Goal: Task Accomplishment & Management: Manage account settings

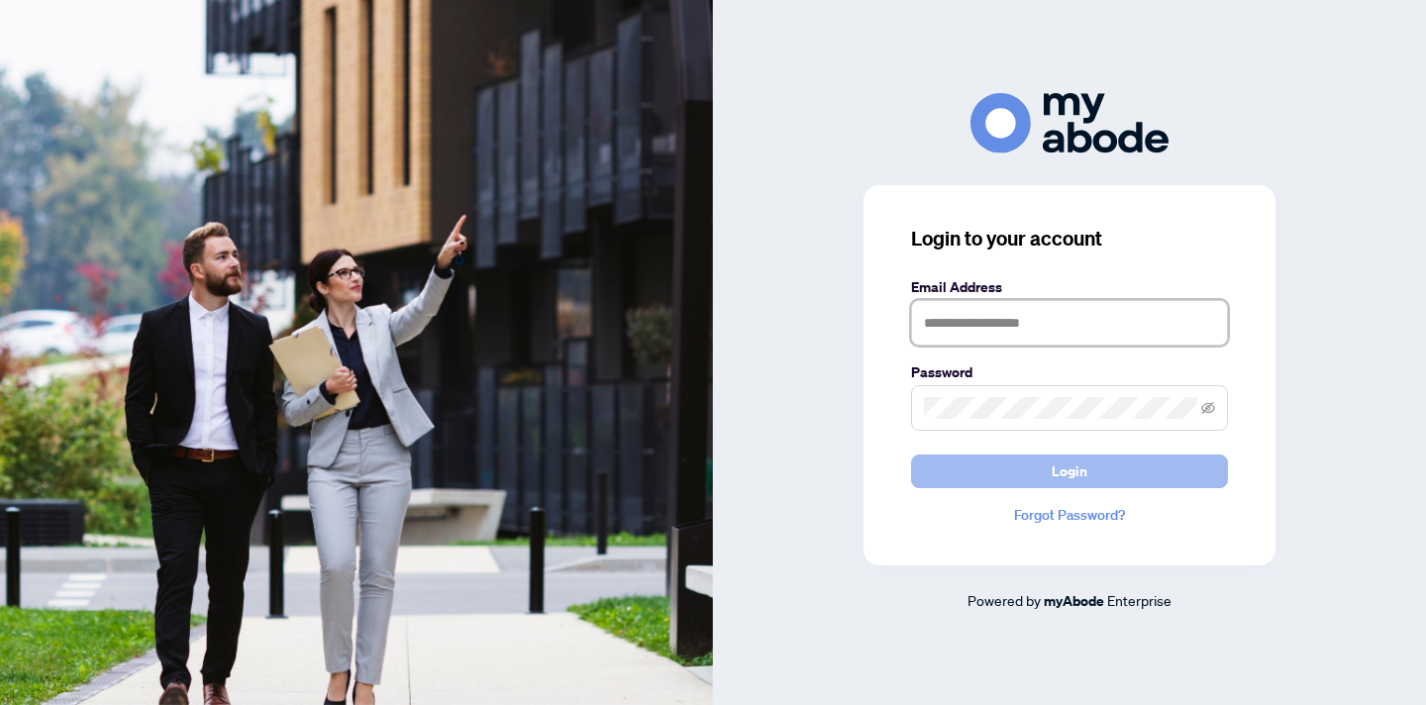
type input "**********"
click at [961, 474] on button "Login" at bounding box center [1069, 472] width 317 height 34
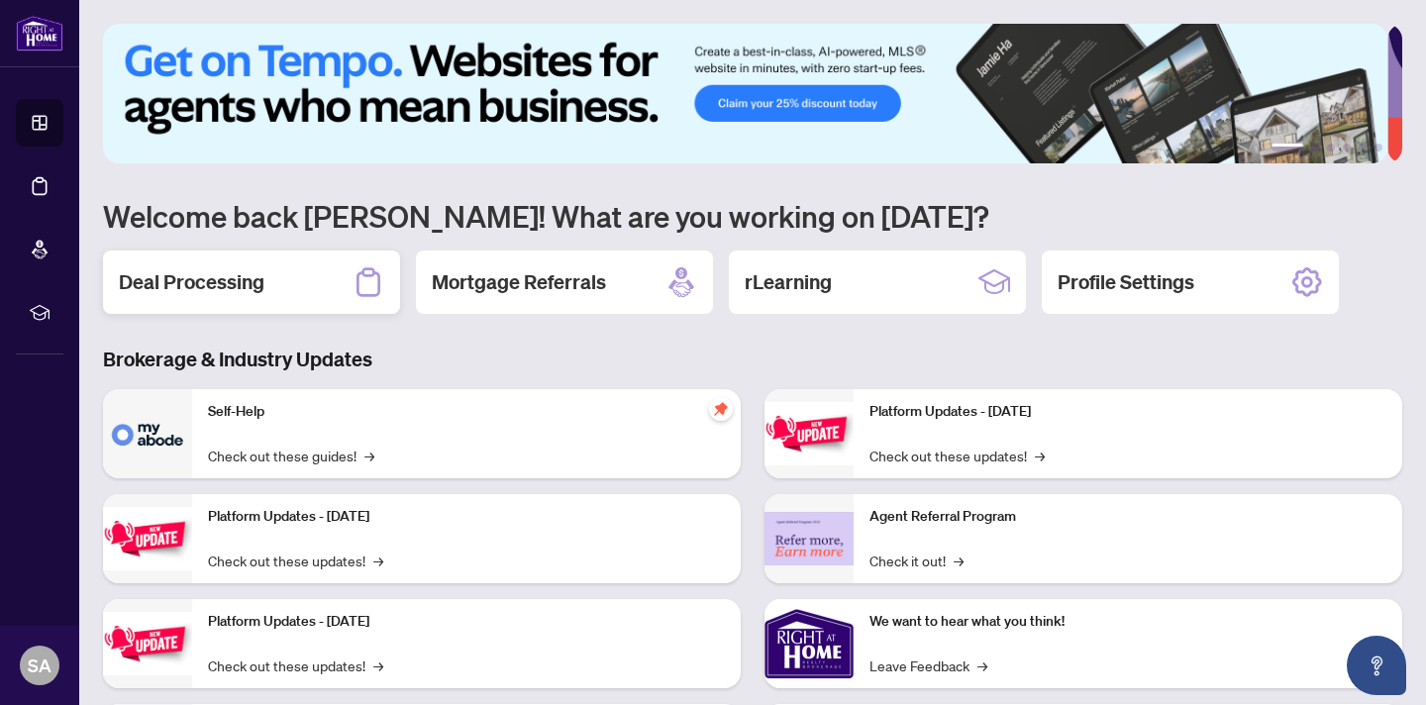
click at [270, 276] on div "Deal Processing" at bounding box center [251, 282] width 297 height 63
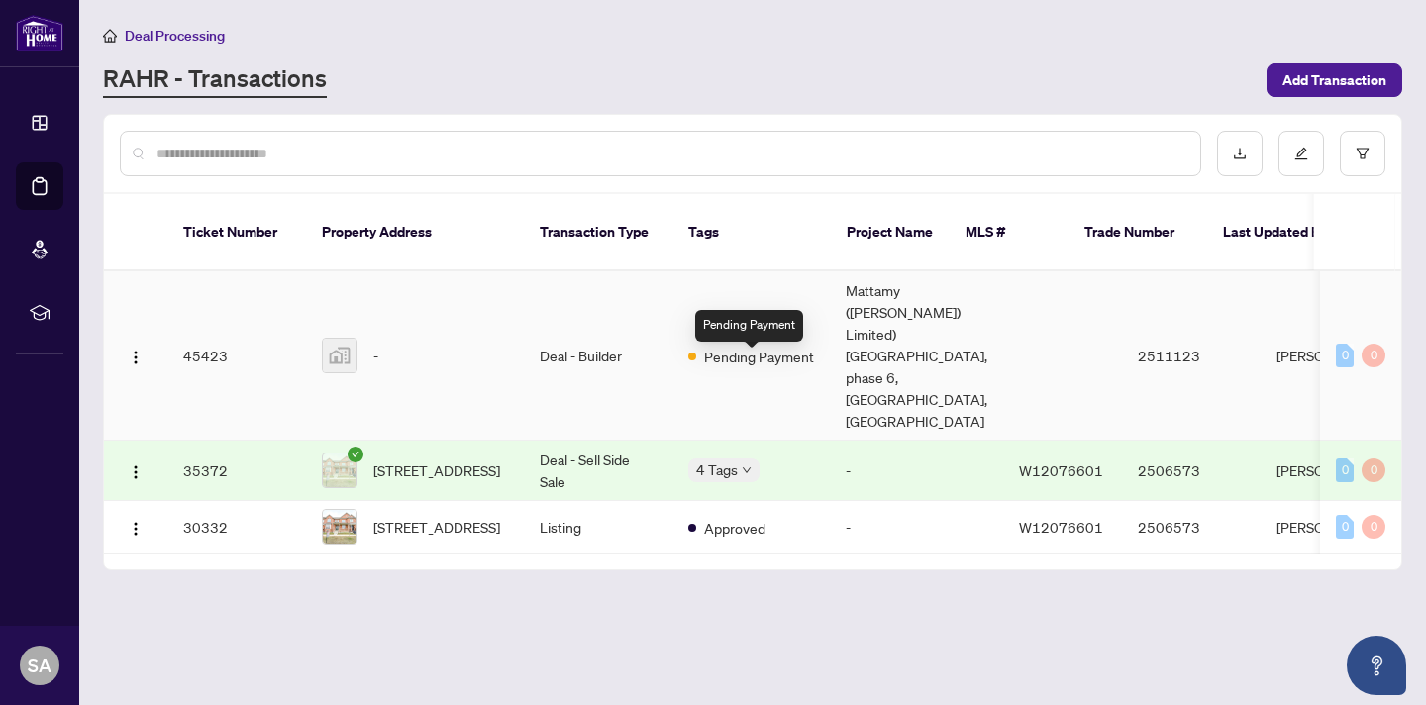
click at [754, 363] on span "Pending Payment" at bounding box center [759, 357] width 110 height 22
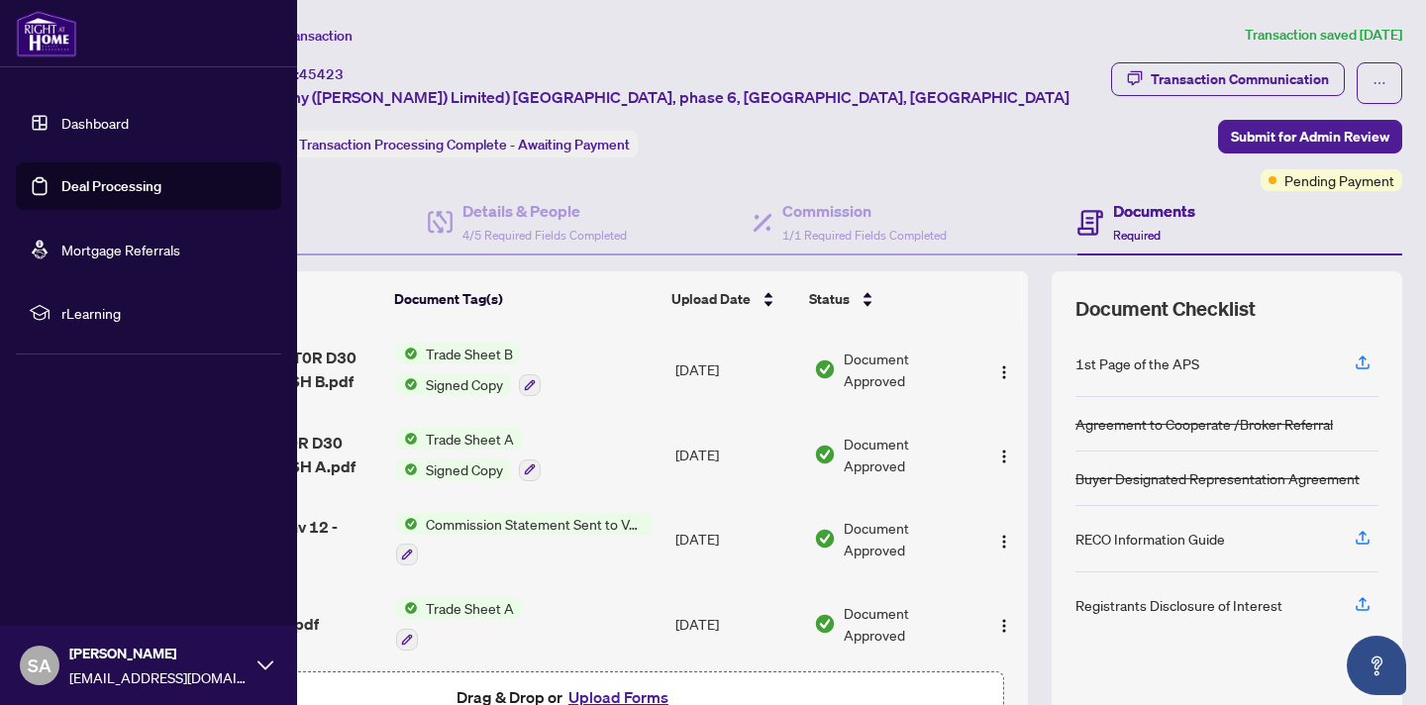
click at [61, 119] on link "Dashboard" at bounding box center [94, 123] width 67 height 18
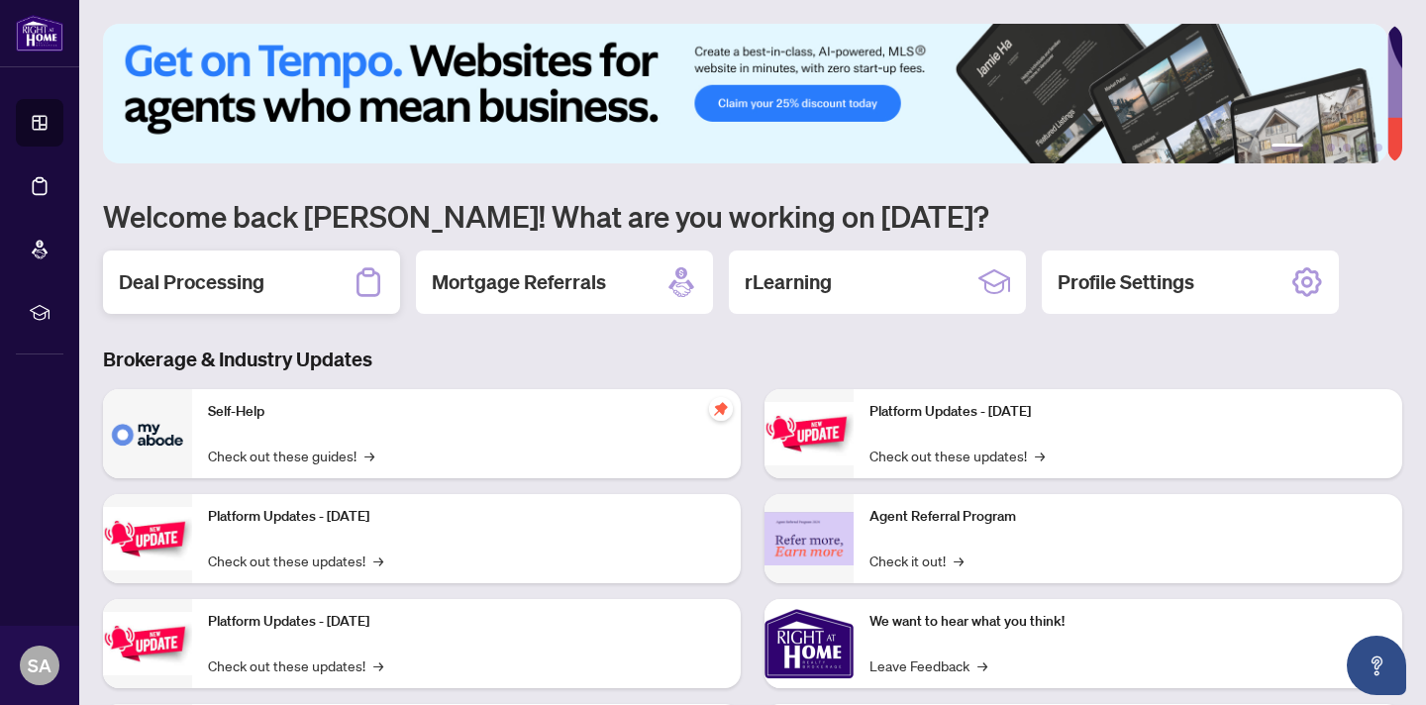
click at [231, 274] on h2 "Deal Processing" at bounding box center [192, 282] width 146 height 28
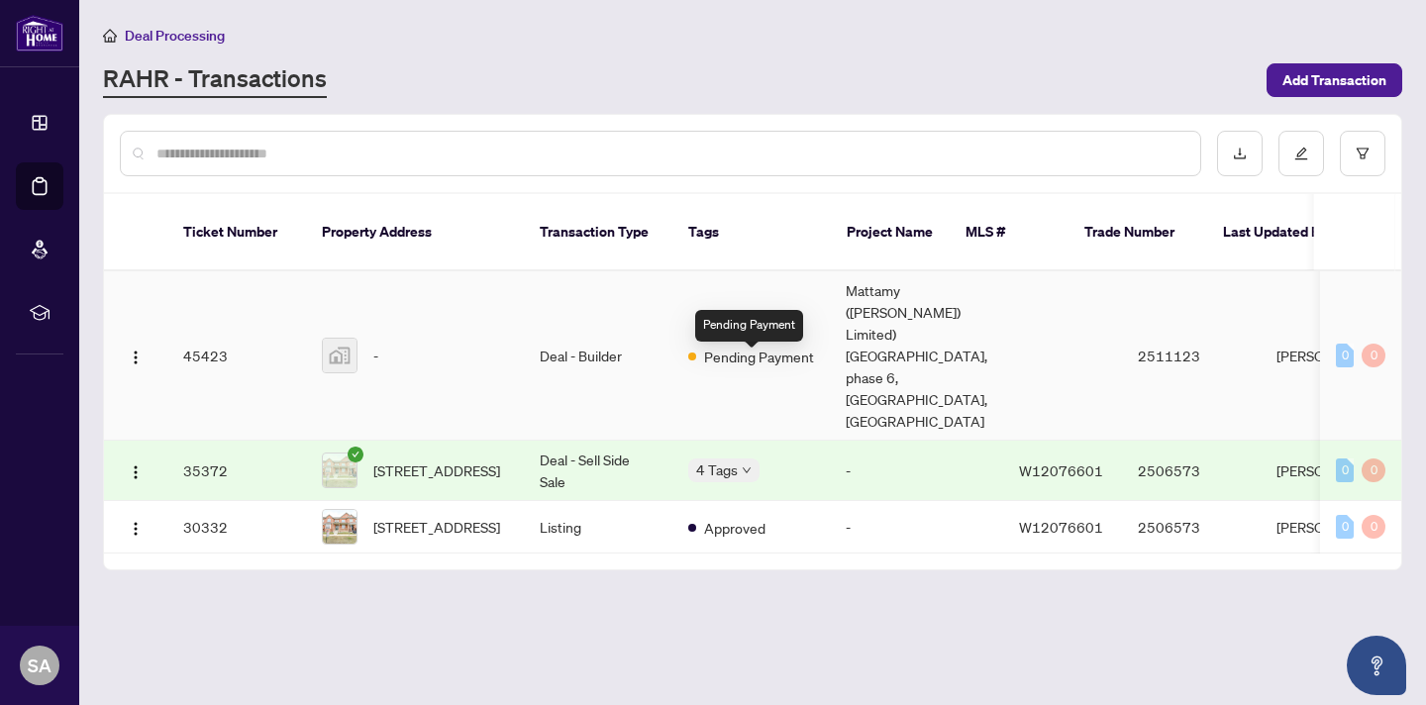
click at [764, 367] on span "Pending Payment" at bounding box center [759, 357] width 110 height 22
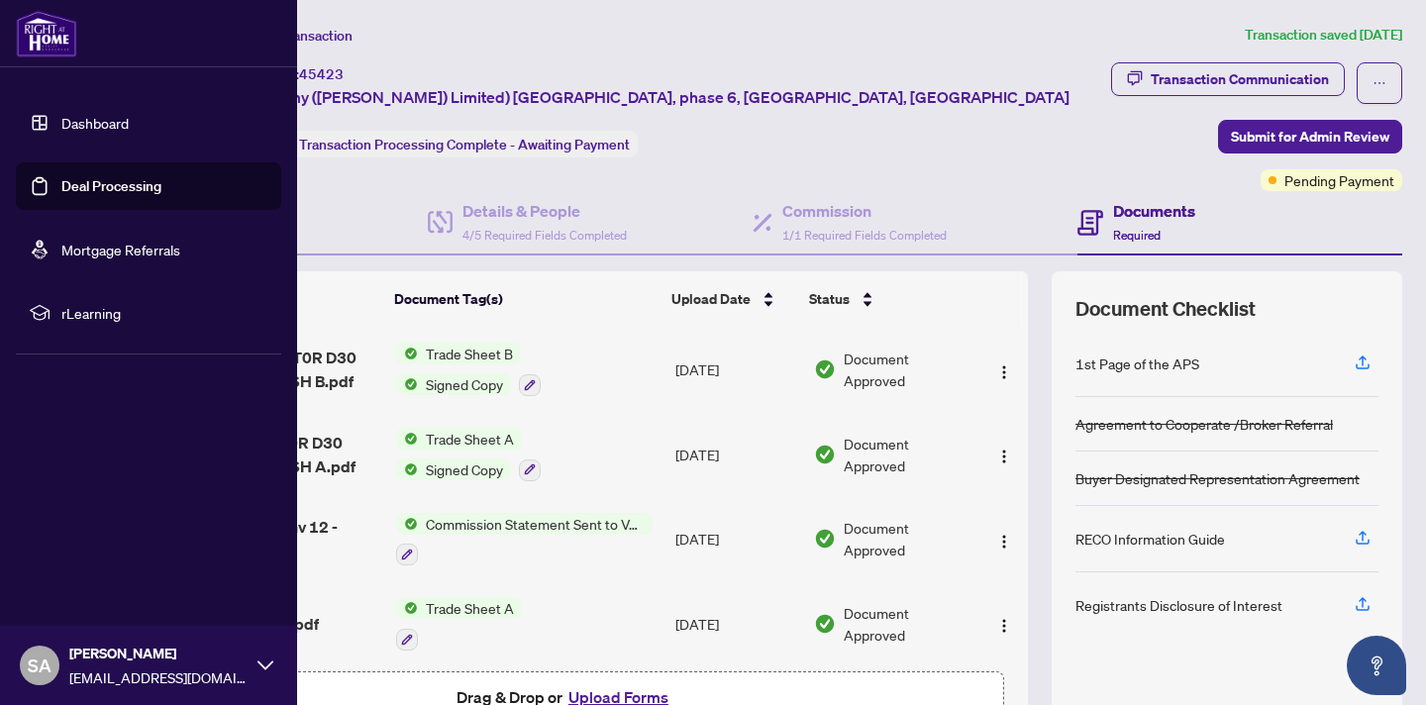
click at [82, 184] on link "Deal Processing" at bounding box center [111, 186] width 100 height 18
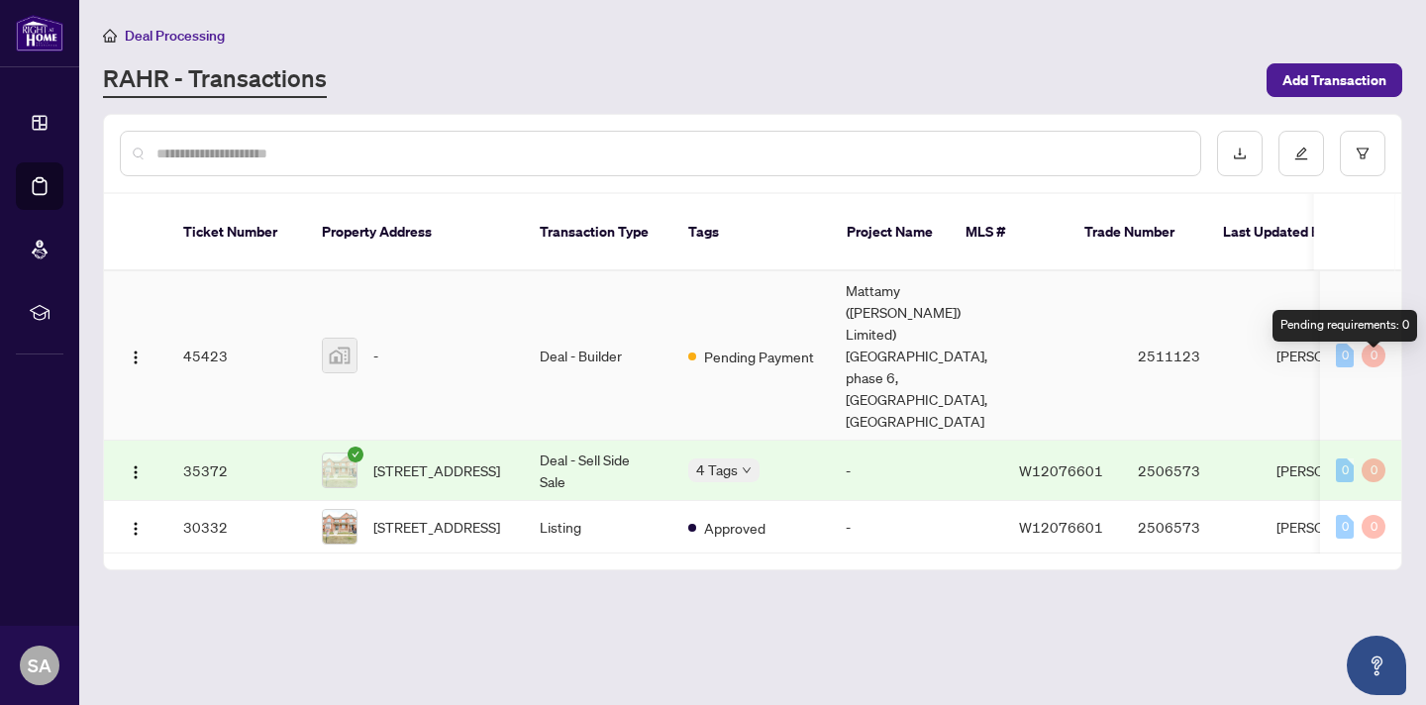
click at [1374, 364] on div "0" at bounding box center [1374, 356] width 24 height 24
click at [1374, 367] on div "0" at bounding box center [1374, 356] width 24 height 24
click at [1343, 366] on div "0" at bounding box center [1345, 356] width 18 height 24
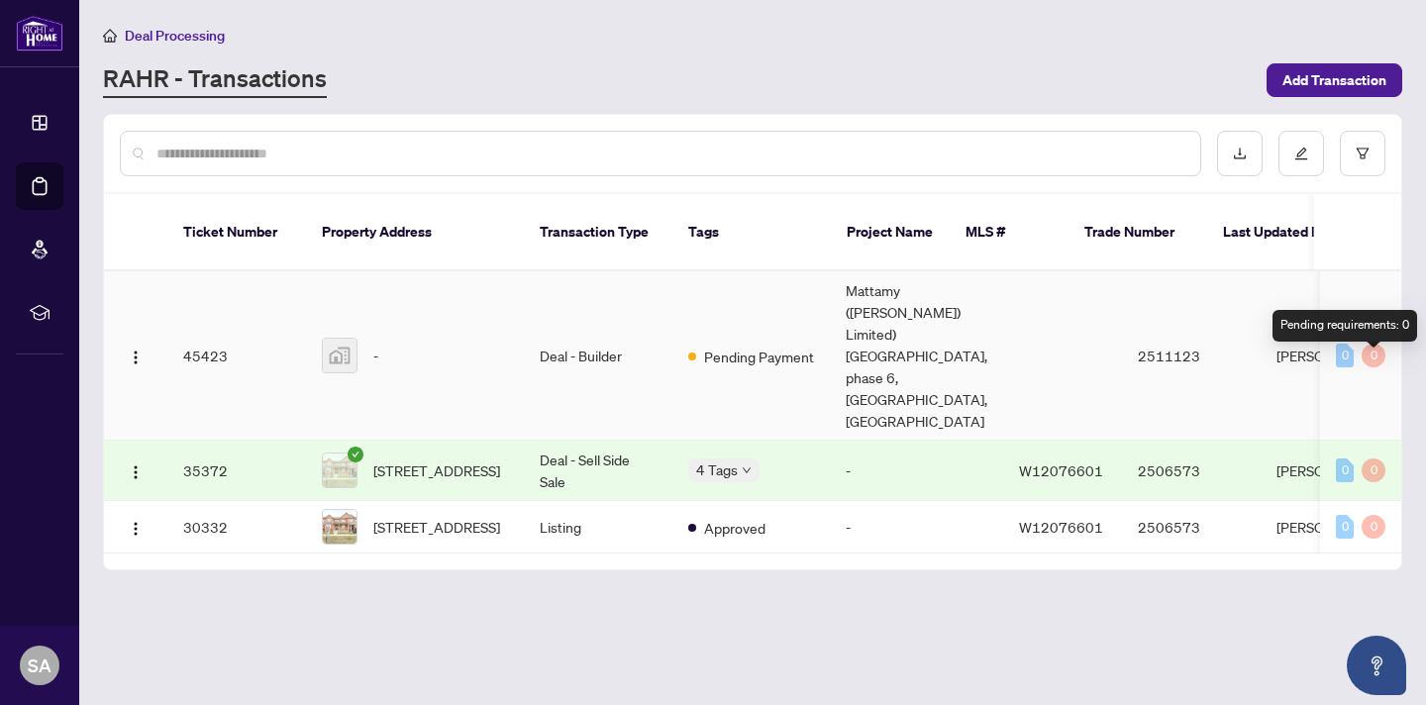
click at [1376, 364] on div "0" at bounding box center [1374, 356] width 24 height 24
click at [380, 369] on div "-" at bounding box center [415, 356] width 186 height 36
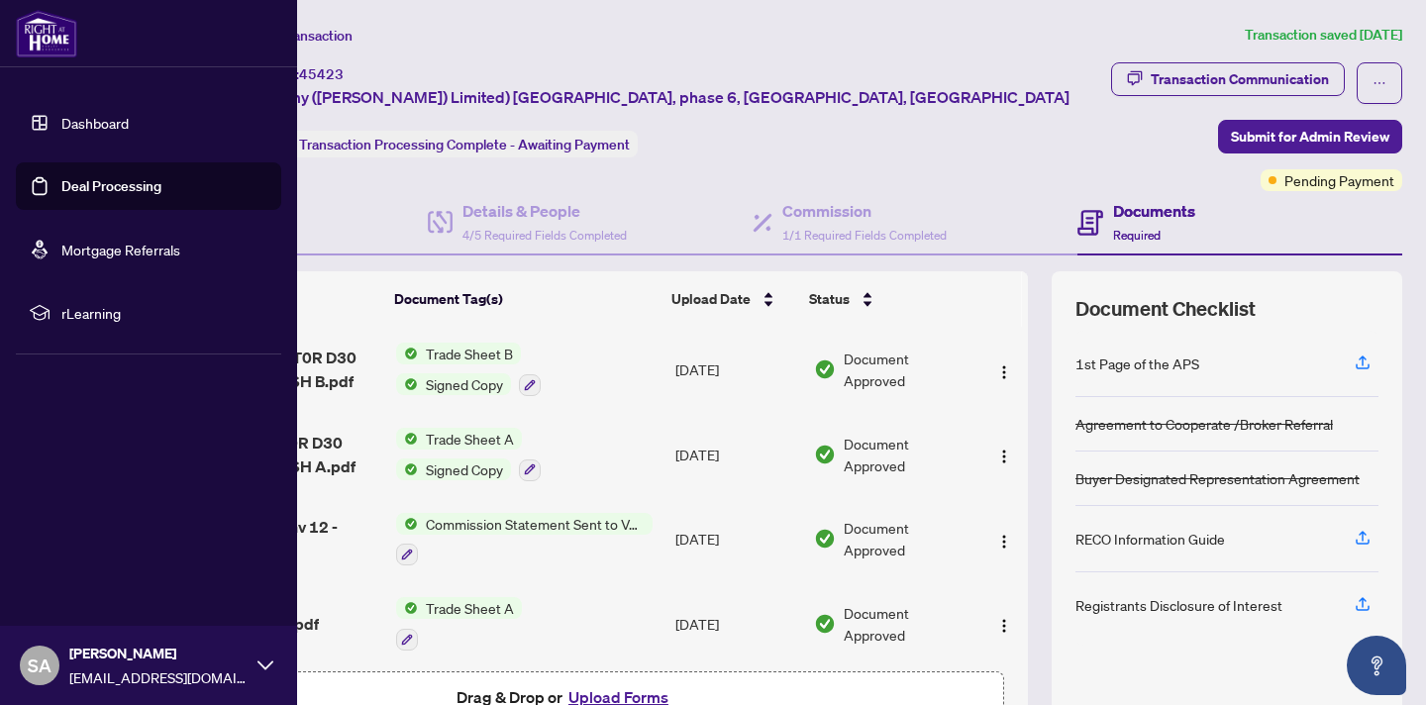
click at [83, 177] on link "Deal Processing" at bounding box center [111, 186] width 100 height 18
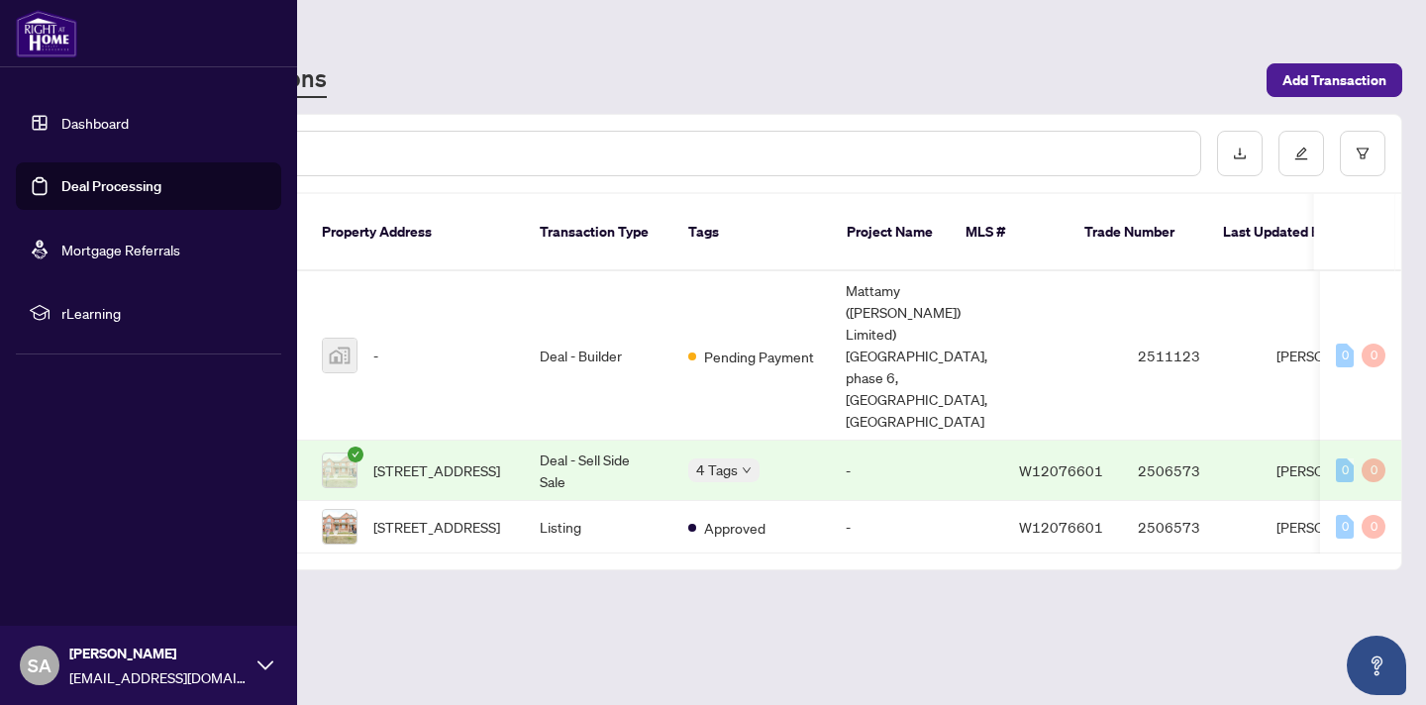
click at [101, 122] on link "Dashboard" at bounding box center [94, 123] width 67 height 18
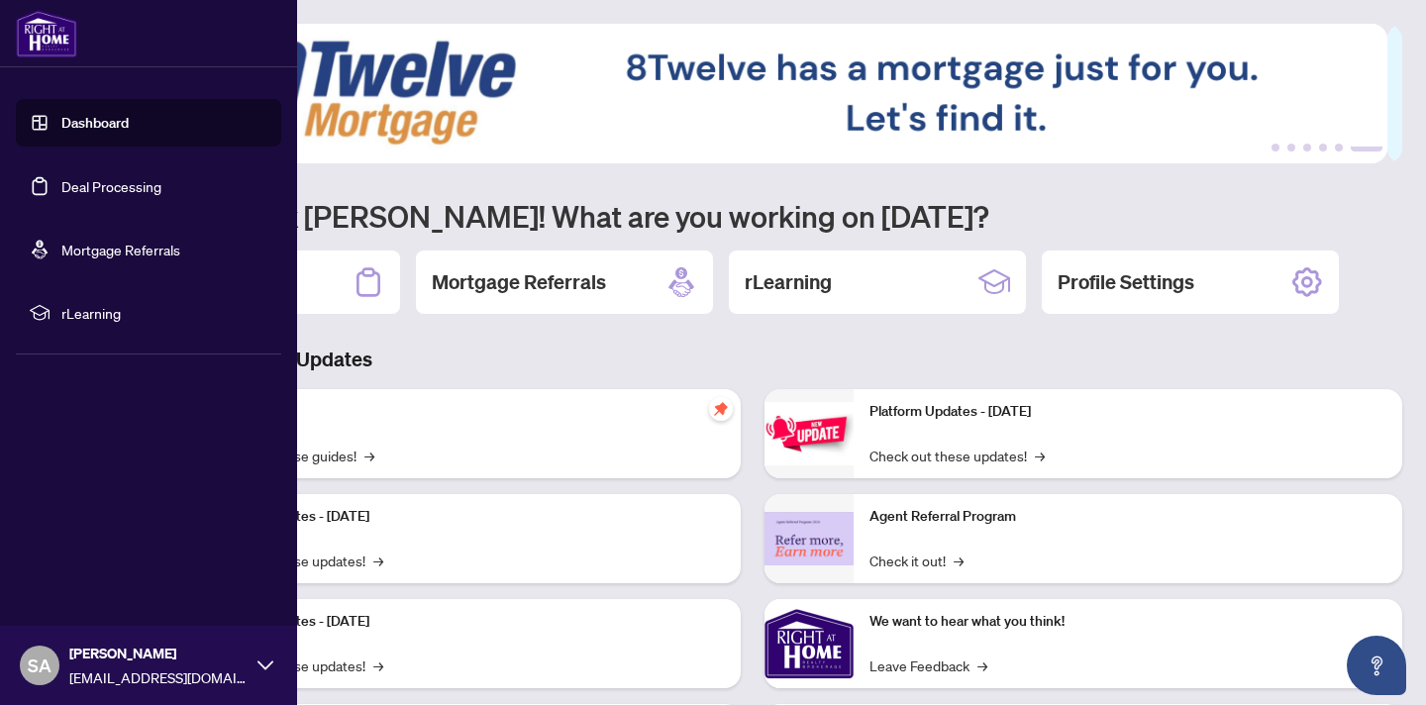
click at [269, 664] on icon at bounding box center [266, 665] width 16 height 9
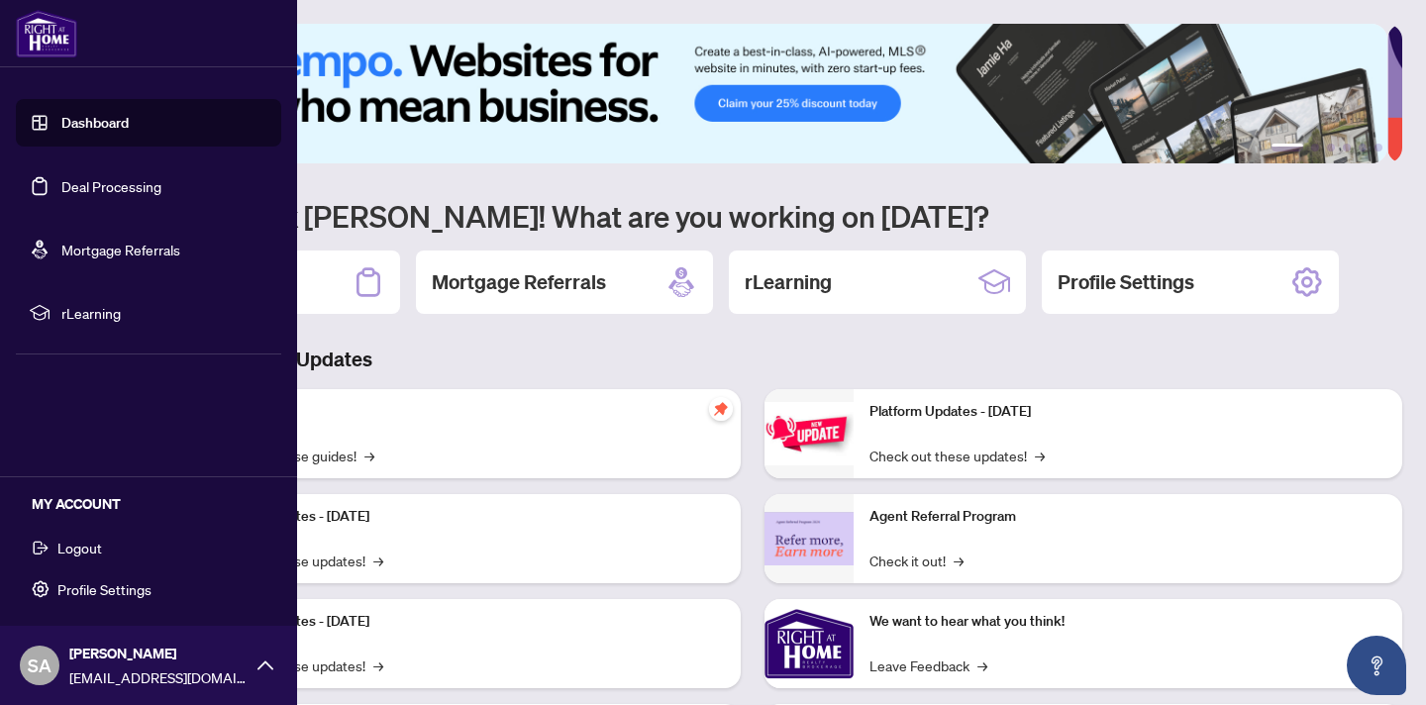
click at [91, 548] on span "Logout" at bounding box center [79, 548] width 45 height 32
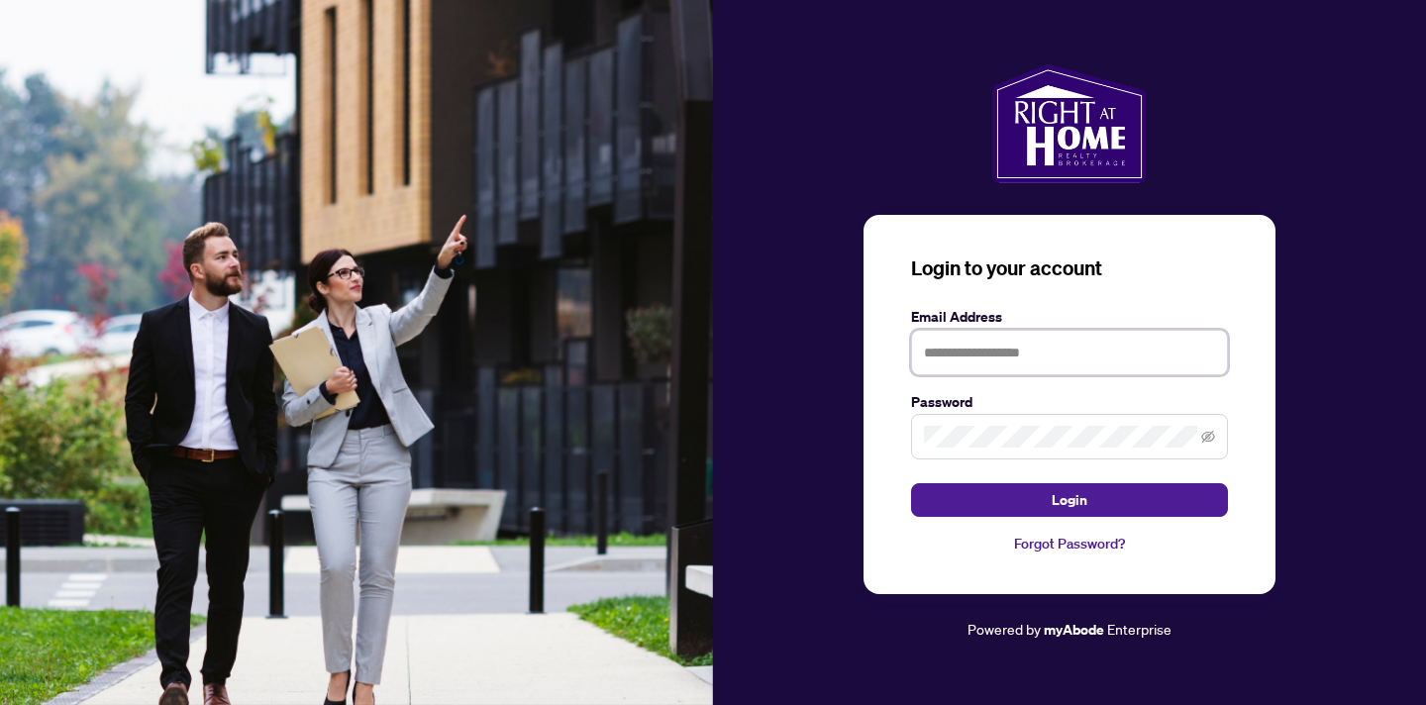
type input "**********"
